Goal: Task Accomplishment & Management: Manage account settings

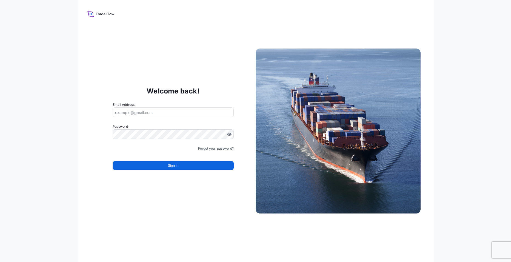
click at [93, 16] on icon at bounding box center [91, 15] width 6 height 4
click at [92, 16] on icon at bounding box center [91, 15] width 6 height 4
